Goal: Task Accomplishment & Management: Use online tool/utility

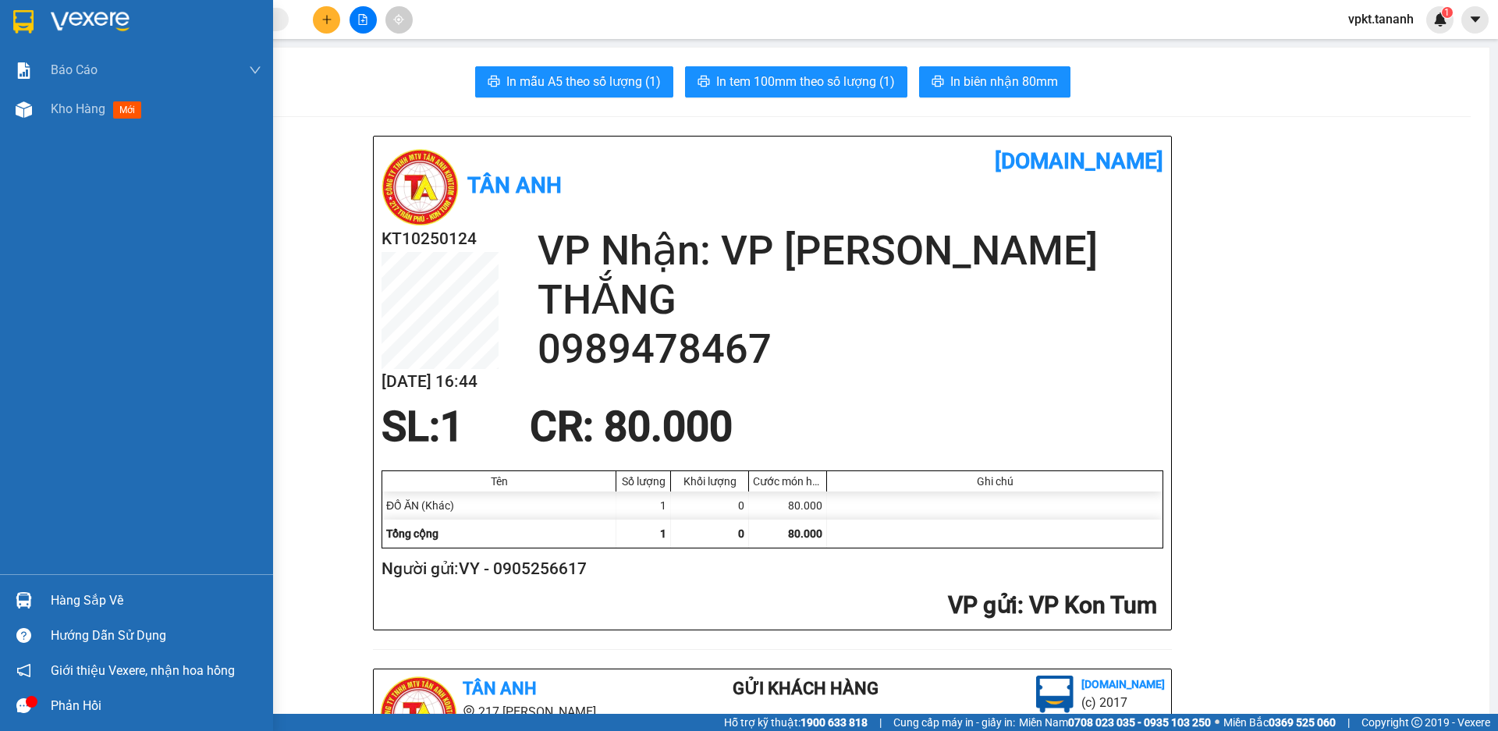
click at [41, 21] on div at bounding box center [136, 25] width 273 height 51
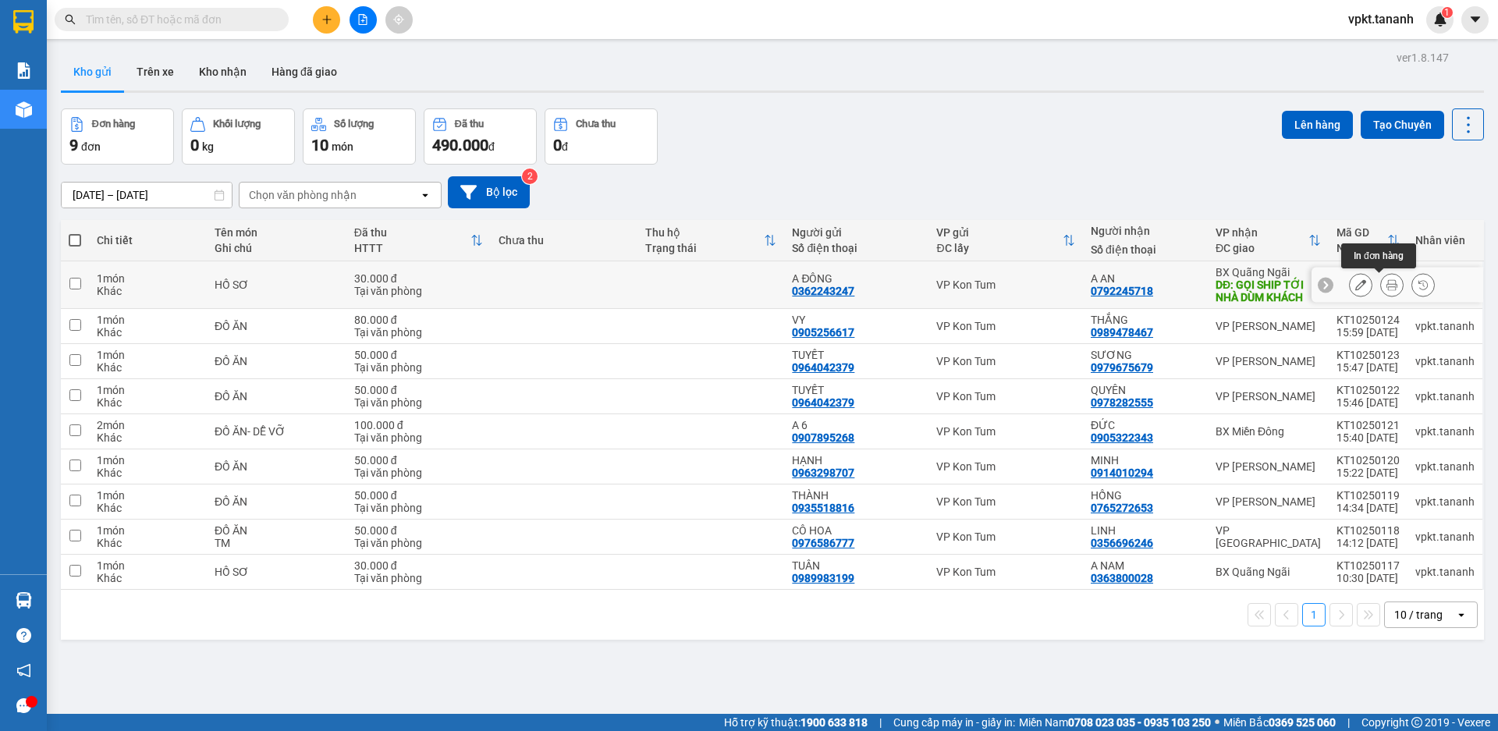
click at [1387, 284] on icon at bounding box center [1392, 284] width 11 height 11
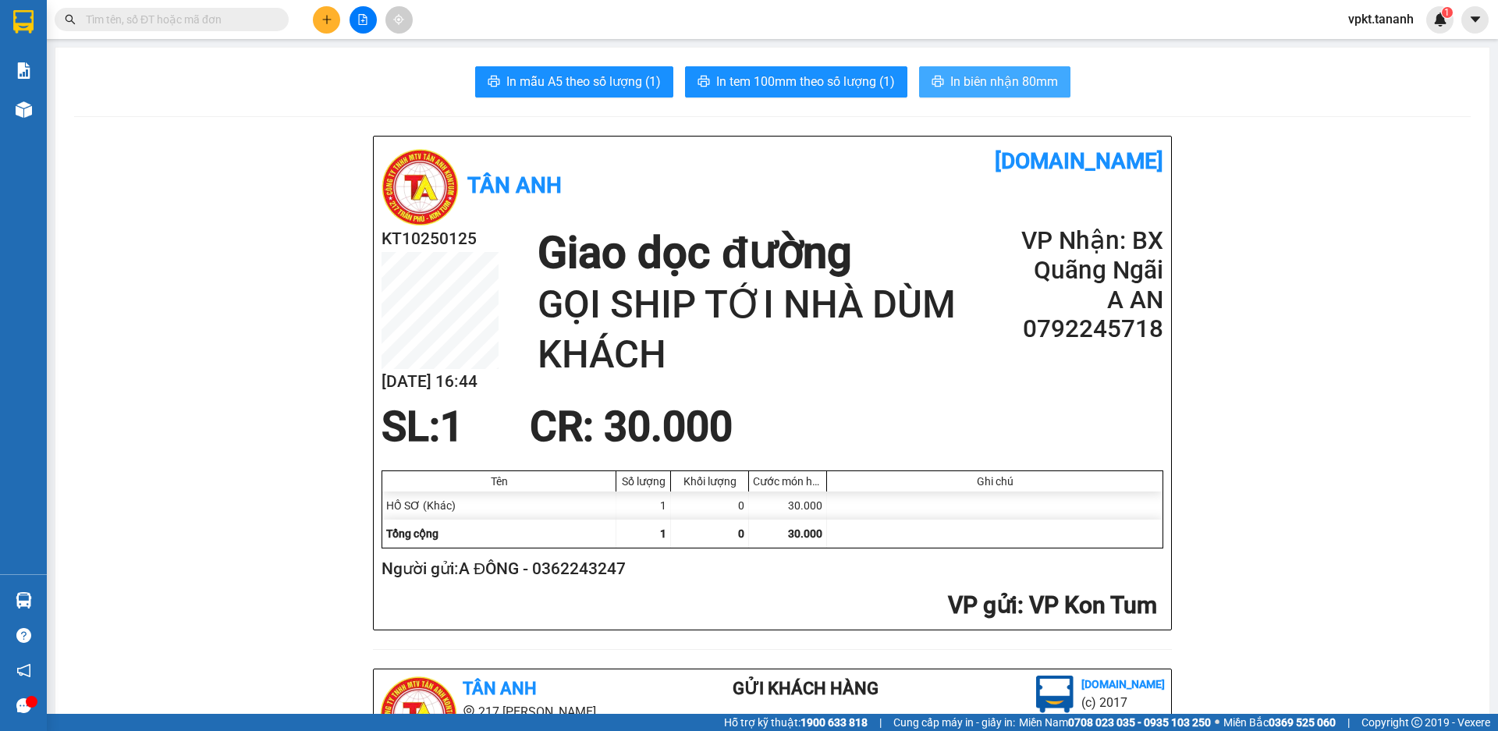
click at [1004, 87] on span "In biên nhận 80mm" at bounding box center [1005, 82] width 108 height 20
click at [962, 81] on span "In biên nhận 80mm" at bounding box center [1005, 82] width 108 height 20
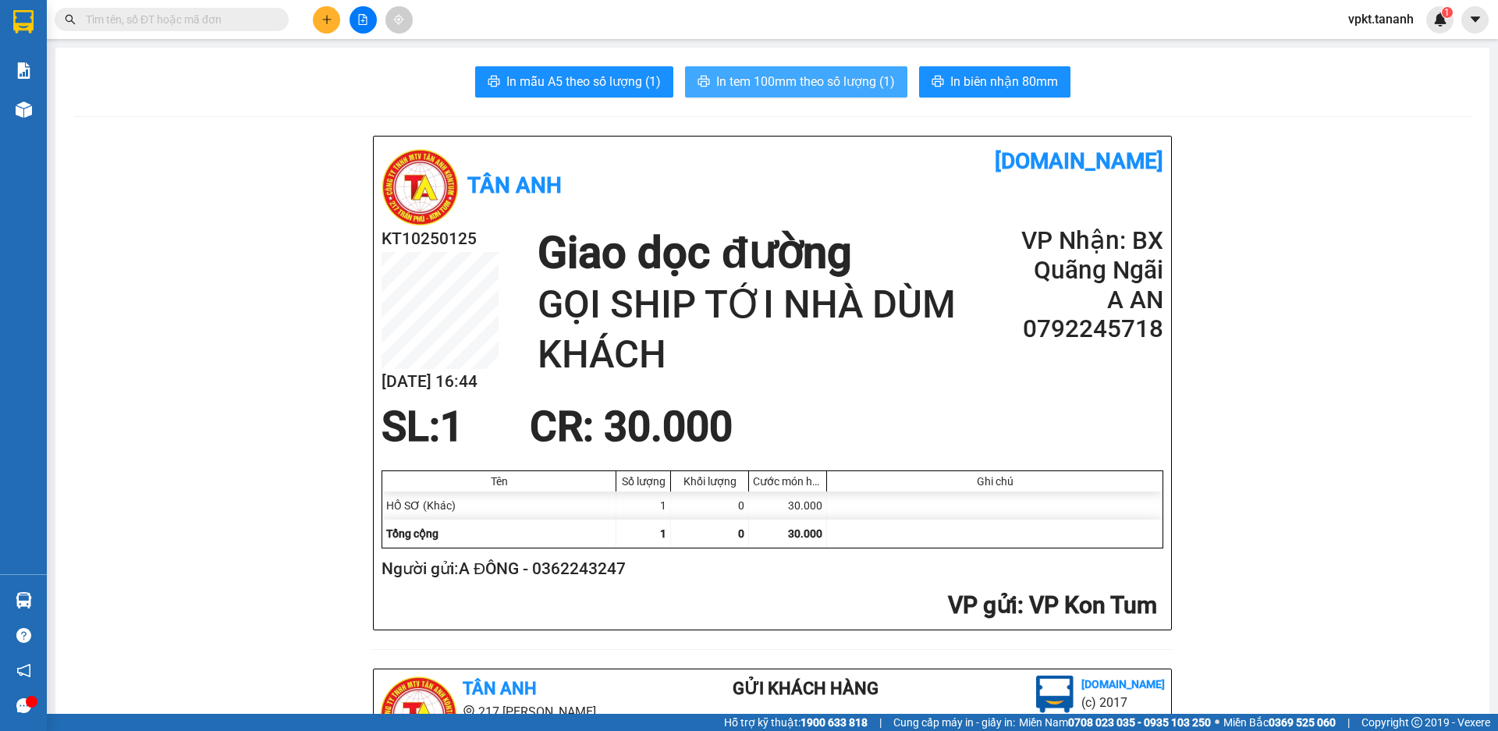
click at [757, 89] on span "In tem 100mm theo số lượng (1)" at bounding box center [805, 82] width 179 height 20
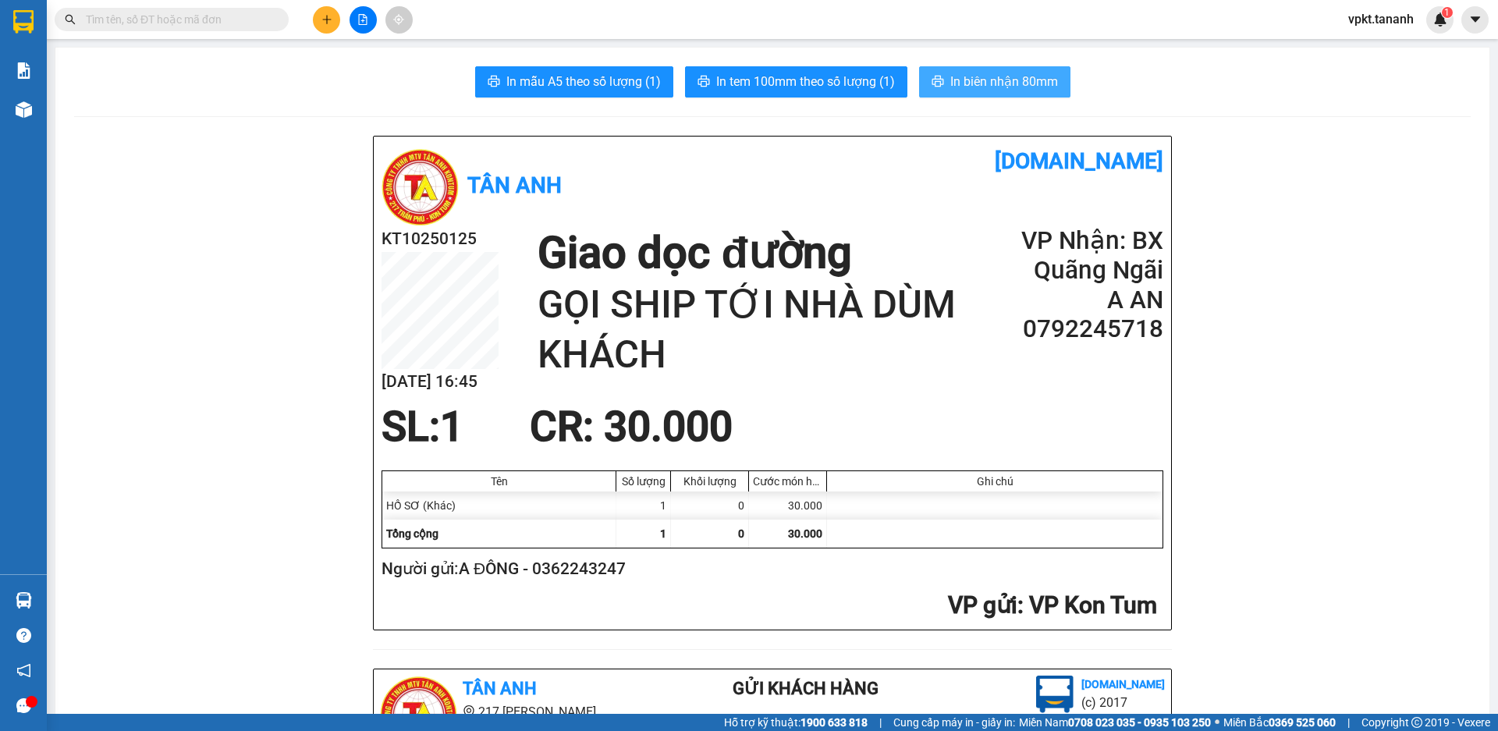
click at [965, 78] on span "In biên nhận 80mm" at bounding box center [1005, 82] width 108 height 20
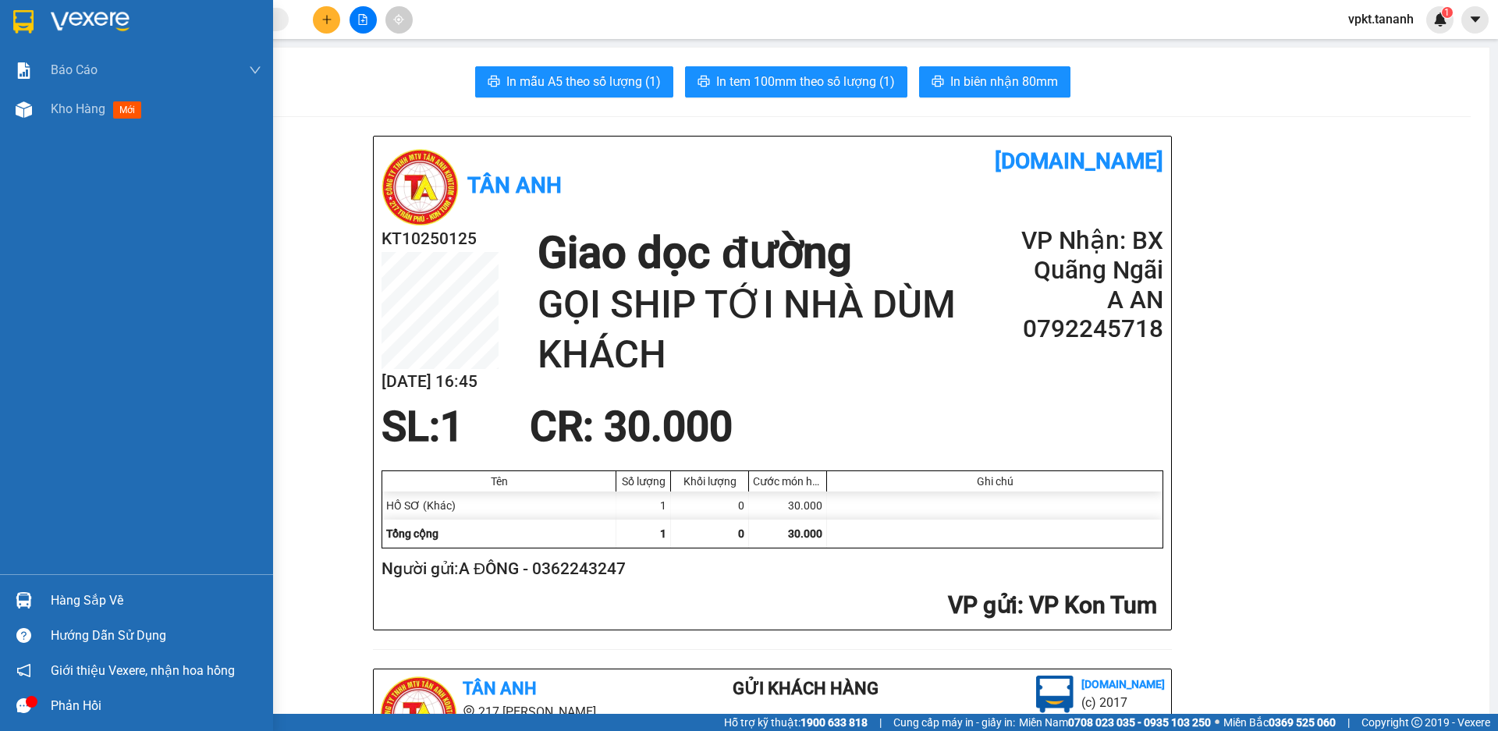
click at [33, 26] on img at bounding box center [23, 21] width 20 height 23
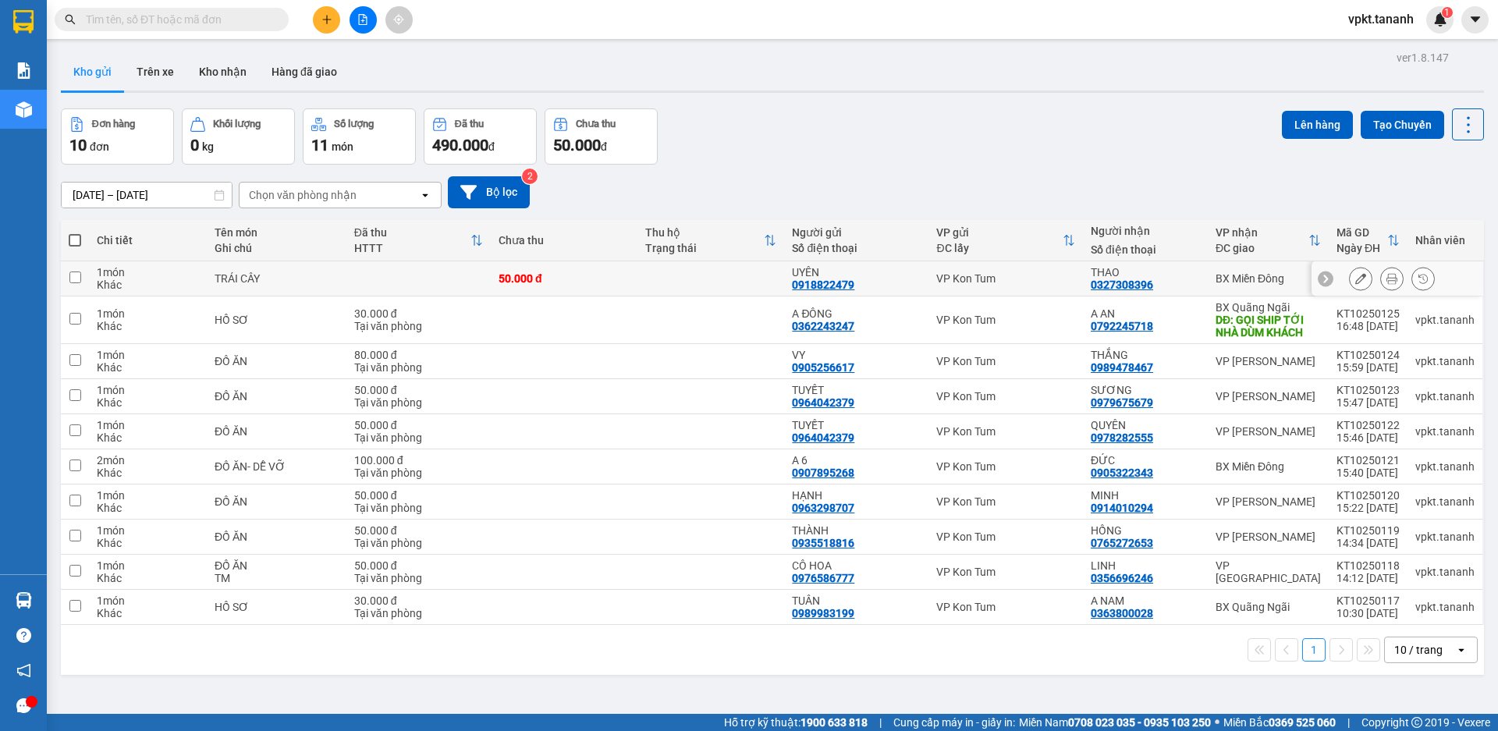
click at [1387, 281] on icon at bounding box center [1392, 278] width 11 height 11
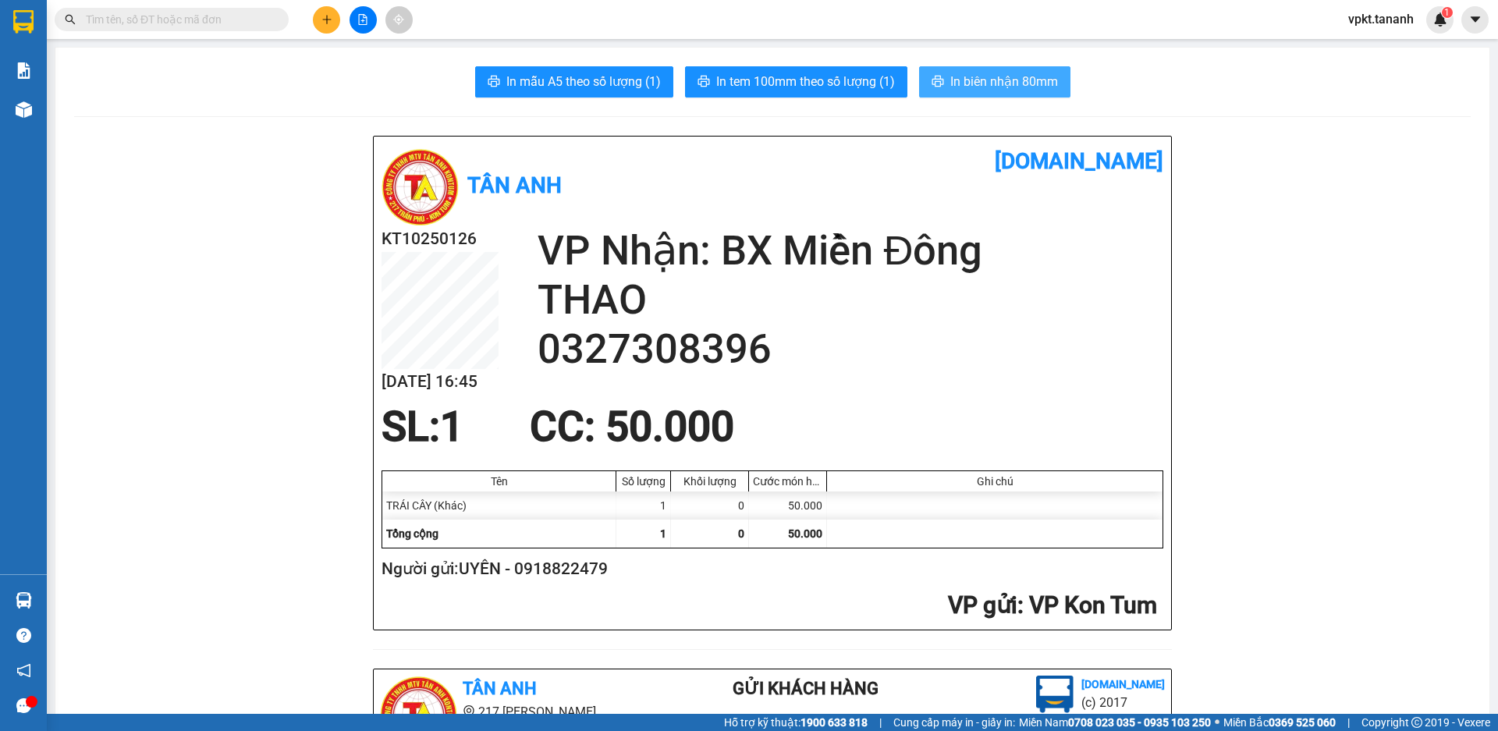
click at [1017, 82] on span "In biên nhận 80mm" at bounding box center [1005, 82] width 108 height 20
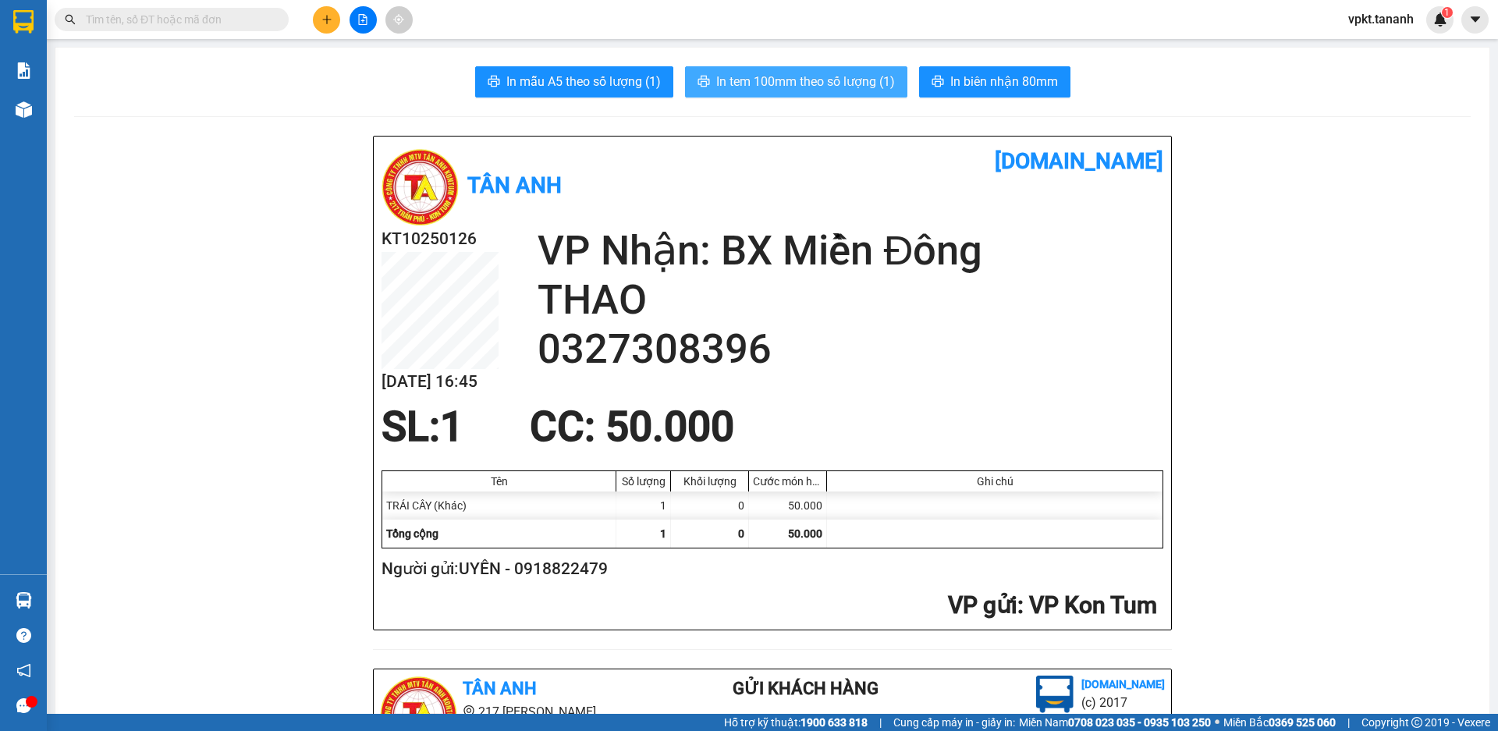
drag, startPoint x: 787, startPoint y: 77, endPoint x: 826, endPoint y: 82, distance: 40.1
click at [787, 80] on span "In tem 100mm theo số lượng (1)" at bounding box center [805, 82] width 179 height 20
